Goal: Check status: Check status

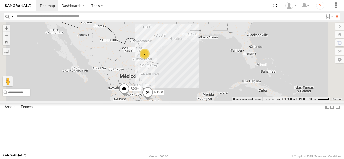
click at [0, 0] on div "RJ050" at bounding box center [0, 0] width 0 height 0
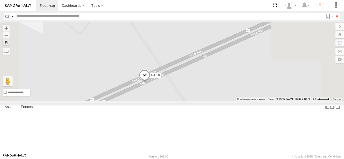
drag, startPoint x: 261, startPoint y: 99, endPoint x: 233, endPoint y: 121, distance: 35.0
click at [233, 101] on div "RJ050" at bounding box center [172, 61] width 344 height 79
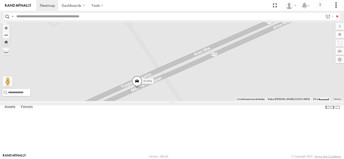
click at [143, 89] on span at bounding box center [136, 83] width 11 height 14
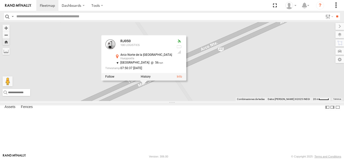
drag, startPoint x: 260, startPoint y: 131, endPoint x: 268, endPoint y: 125, distance: 9.8
click at [268, 101] on div "RJ050 RJ050 100 LOGISTICS [GEOGRAPHIC_DATA] [GEOGRAPHIC_DATA] 19.95857 , -99.03…" at bounding box center [172, 61] width 344 height 79
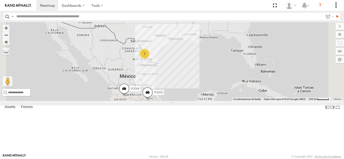
click at [0, 0] on div "RJ050" at bounding box center [0, 0] width 0 height 0
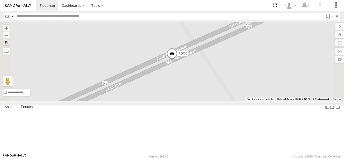
click at [178, 62] on span at bounding box center [171, 55] width 11 height 14
